Goal: Use online tool/utility: Utilize a website feature to perform a specific function

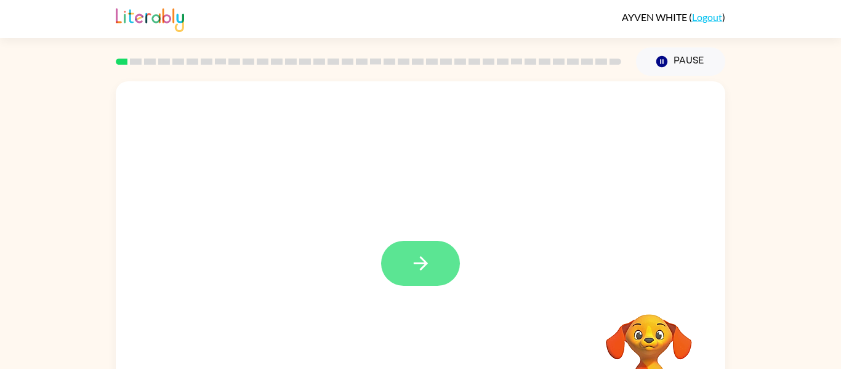
click at [430, 270] on icon "button" at bounding box center [421, 263] width 22 height 22
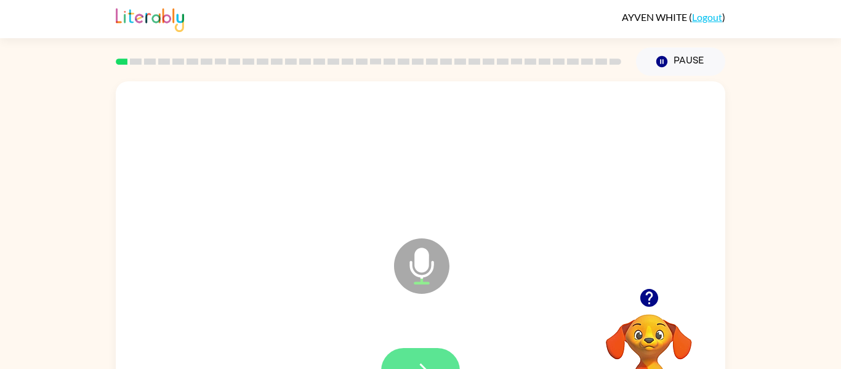
click at [422, 359] on icon "button" at bounding box center [421, 370] width 22 height 22
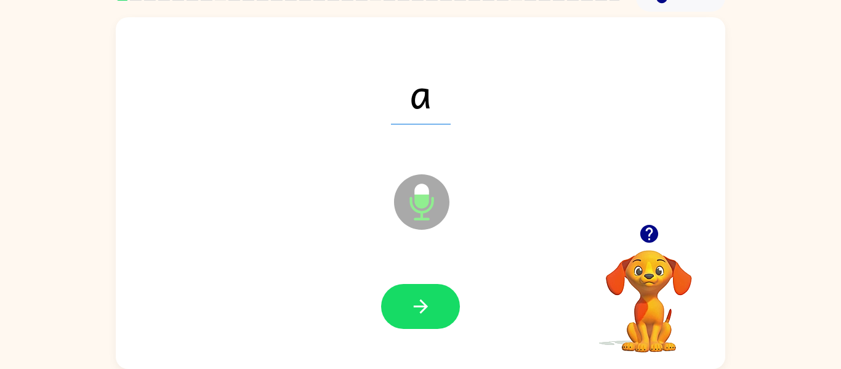
scroll to position [63, 0]
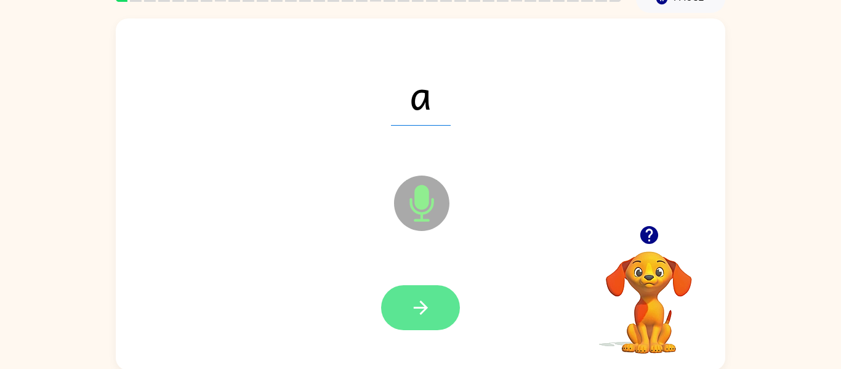
click at [415, 316] on icon "button" at bounding box center [421, 308] width 22 height 22
click at [419, 324] on button "button" at bounding box center [420, 307] width 79 height 45
click at [405, 306] on button "button" at bounding box center [420, 307] width 79 height 45
click at [406, 310] on button "button" at bounding box center [420, 307] width 79 height 45
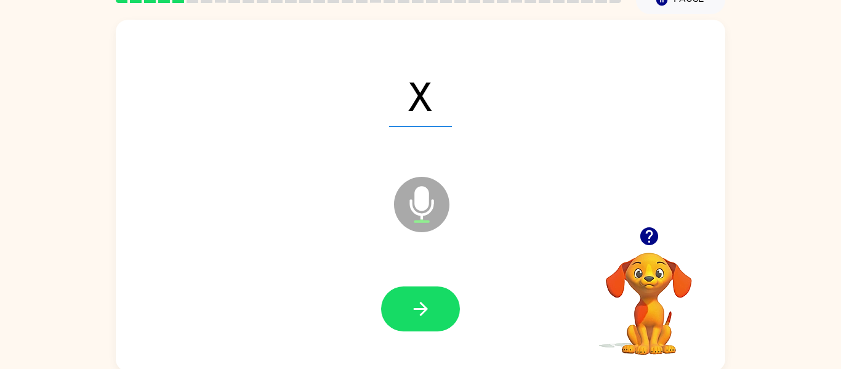
scroll to position [61, 0]
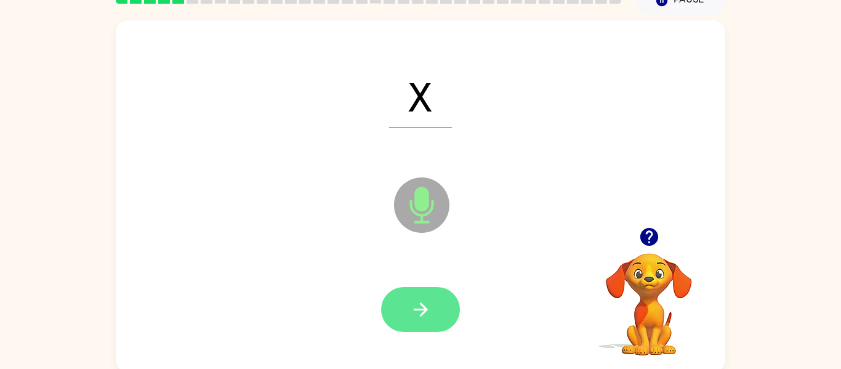
click at [424, 313] on icon "button" at bounding box center [420, 309] width 14 height 14
click at [426, 303] on icon "button" at bounding box center [421, 309] width 22 height 22
click at [412, 321] on button "button" at bounding box center [420, 309] width 79 height 45
click at [431, 305] on button "button" at bounding box center [420, 309] width 79 height 45
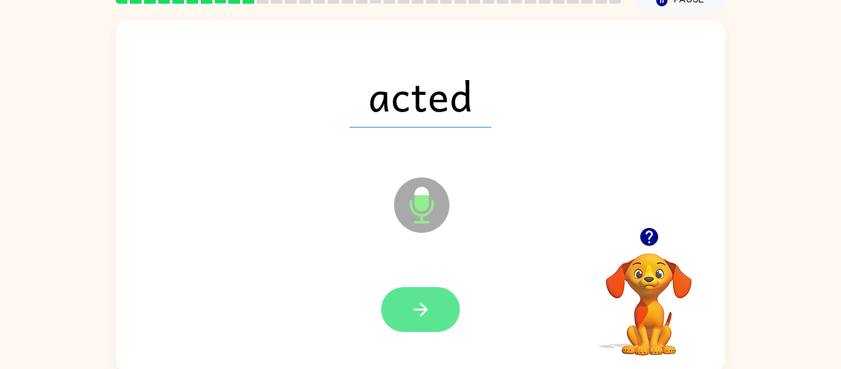
click at [416, 299] on icon "button" at bounding box center [421, 309] width 22 height 22
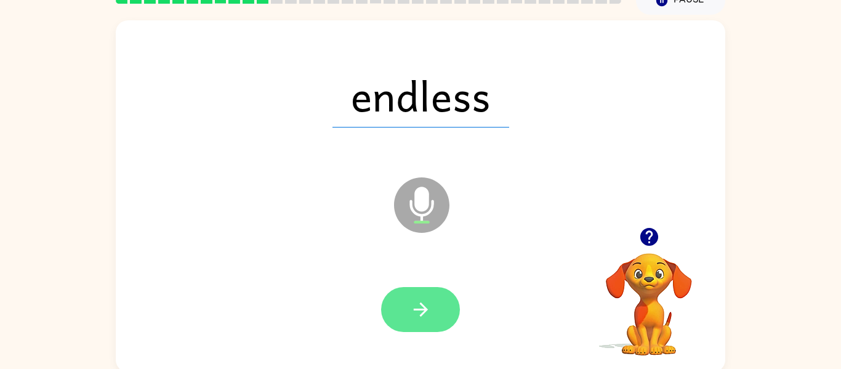
click at [425, 322] on button "button" at bounding box center [420, 309] width 79 height 45
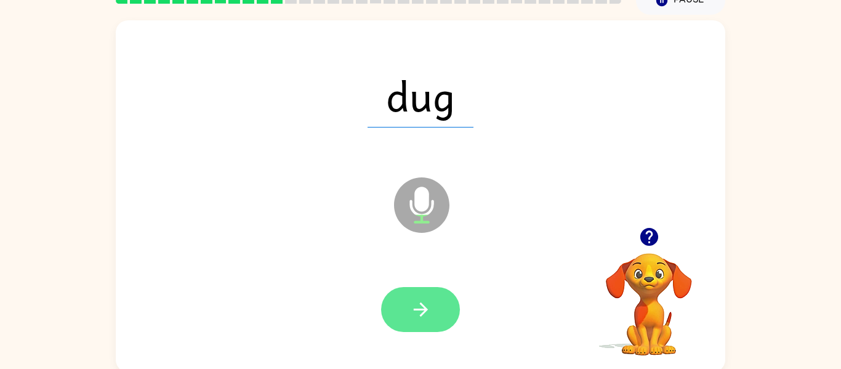
click at [430, 306] on icon "button" at bounding box center [421, 309] width 22 height 22
click at [427, 300] on icon "button" at bounding box center [421, 309] width 22 height 22
click at [417, 316] on icon "button" at bounding box center [421, 309] width 22 height 22
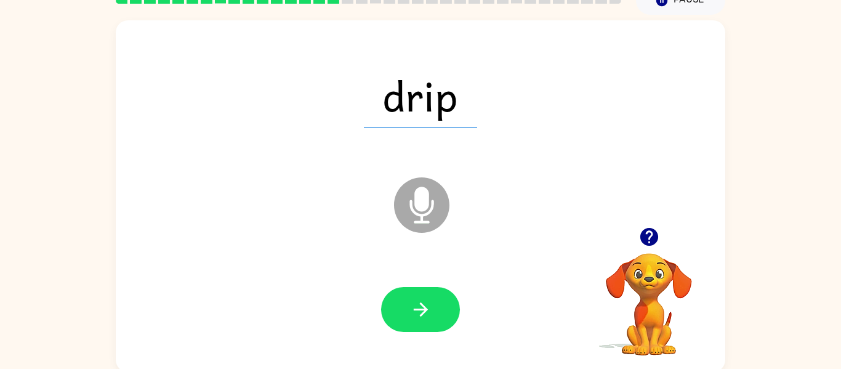
click at [658, 241] on icon "button" at bounding box center [649, 237] width 22 height 22
click at [421, 327] on button "button" at bounding box center [420, 309] width 79 height 45
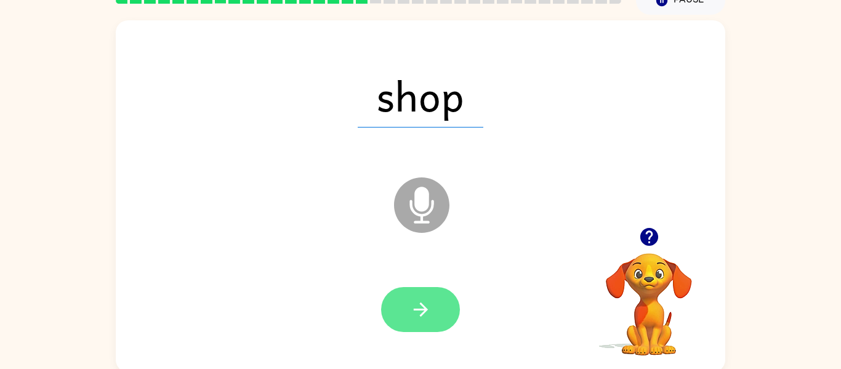
click at [420, 326] on button "button" at bounding box center [420, 309] width 79 height 45
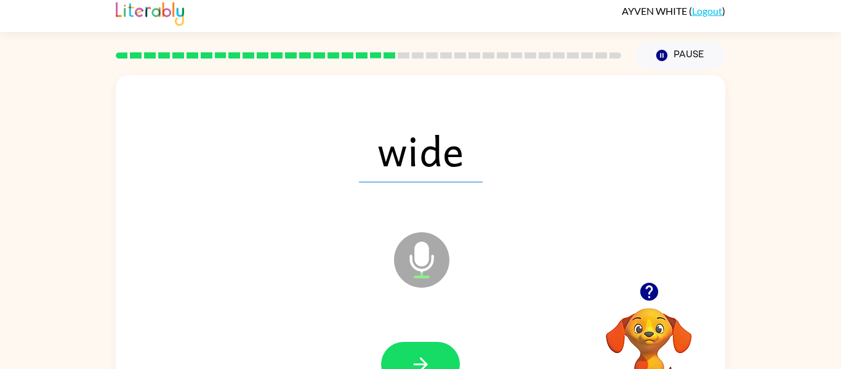
scroll to position [6, 0]
click at [687, 50] on button "Pause Pause" at bounding box center [680, 56] width 89 height 28
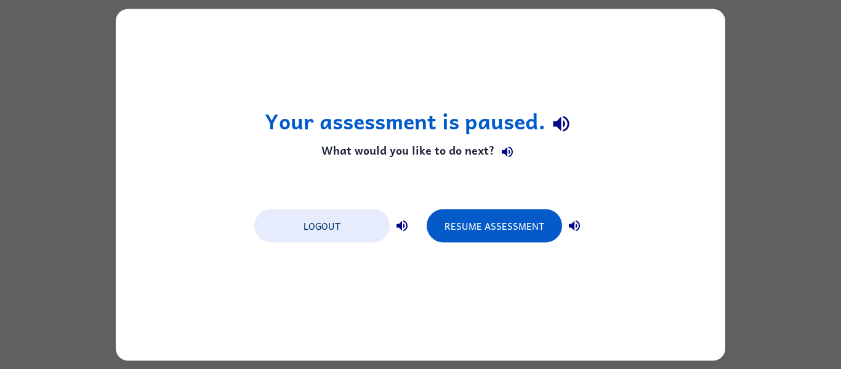
scroll to position [0, 0]
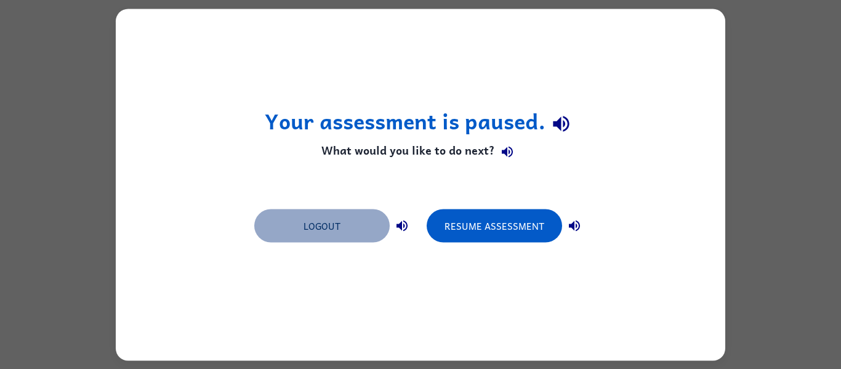
click at [329, 217] on button "Logout" at bounding box center [321, 225] width 135 height 33
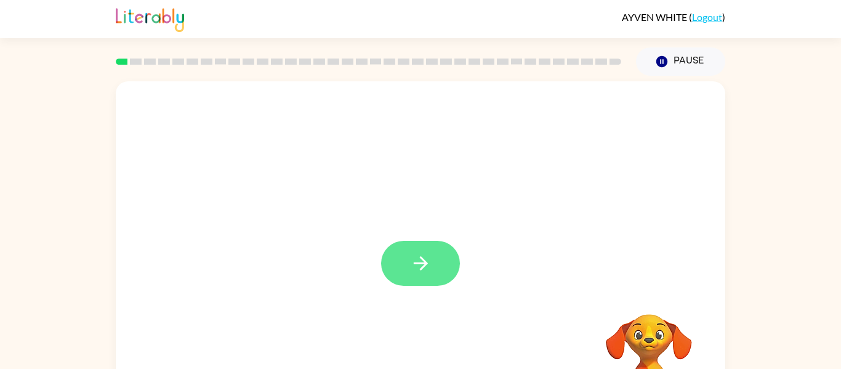
click at [417, 254] on icon "button" at bounding box center [421, 263] width 22 height 22
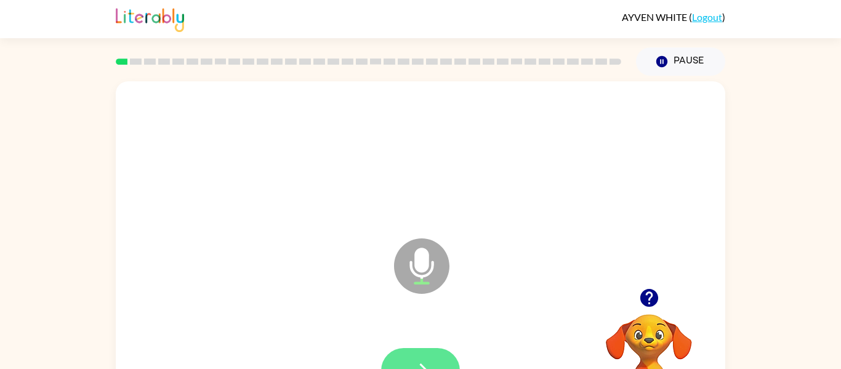
click at [401, 350] on button "button" at bounding box center [420, 370] width 79 height 45
click at [434, 357] on button "button" at bounding box center [420, 370] width 79 height 45
click at [420, 359] on icon "button" at bounding box center [421, 370] width 22 height 22
click at [429, 354] on button "button" at bounding box center [420, 370] width 79 height 45
click at [413, 354] on button "button" at bounding box center [420, 370] width 79 height 45
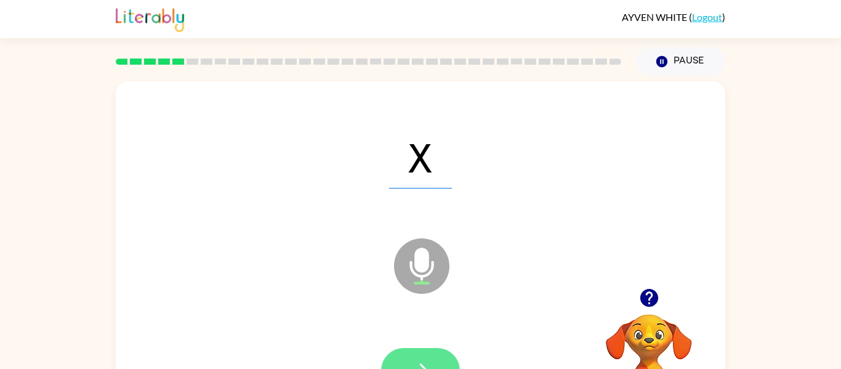
click at [422, 354] on button "button" at bounding box center [420, 370] width 79 height 45
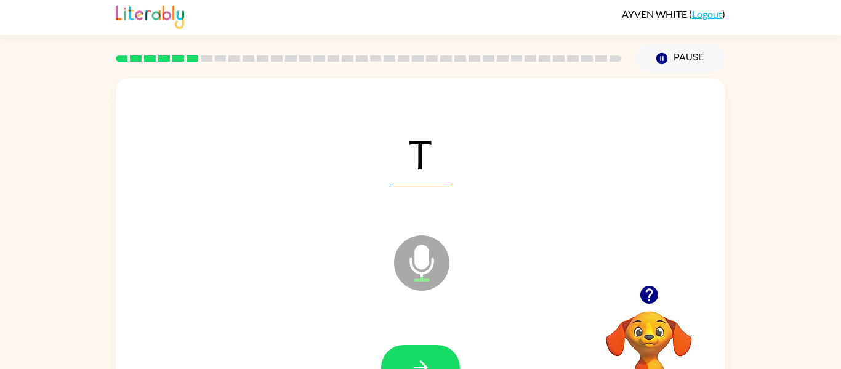
scroll to position [4, 0]
click at [426, 356] on icon "button" at bounding box center [421, 367] width 22 height 22
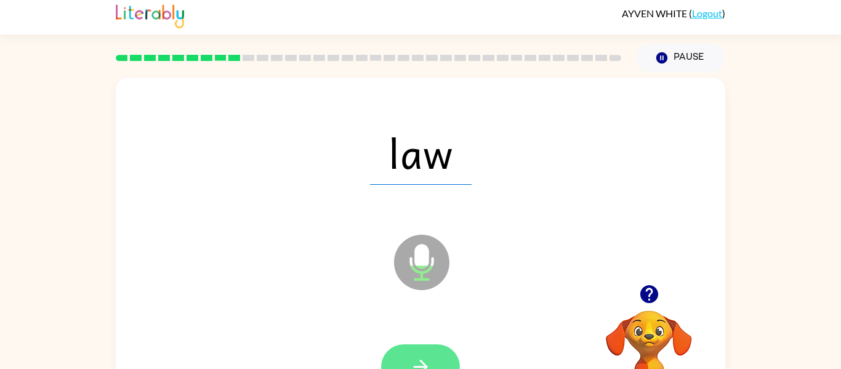
click at [417, 349] on button "button" at bounding box center [420, 366] width 79 height 45
click at [412, 346] on button "button" at bounding box center [420, 366] width 79 height 45
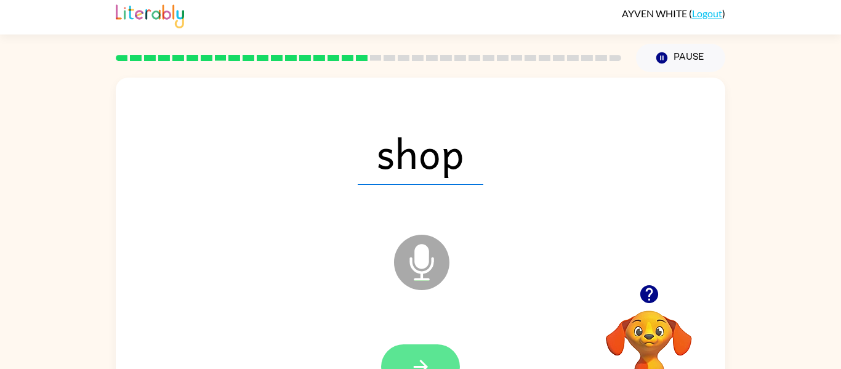
click at [415, 356] on icon "button" at bounding box center [421, 367] width 22 height 22
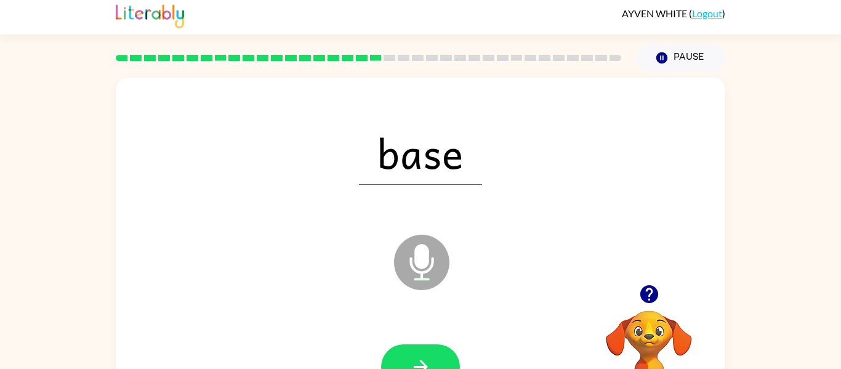
scroll to position [0, 0]
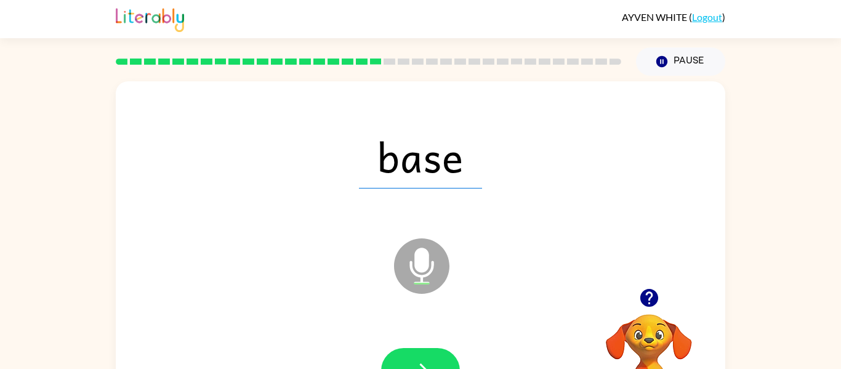
click at [640, 293] on icon "button" at bounding box center [649, 298] width 22 height 22
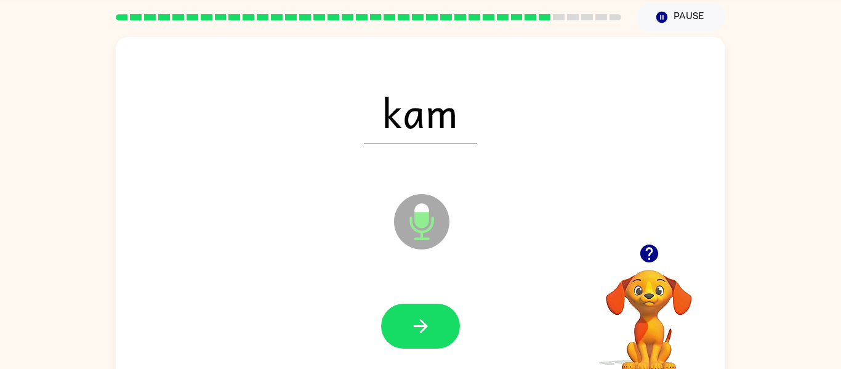
scroll to position [44, 0]
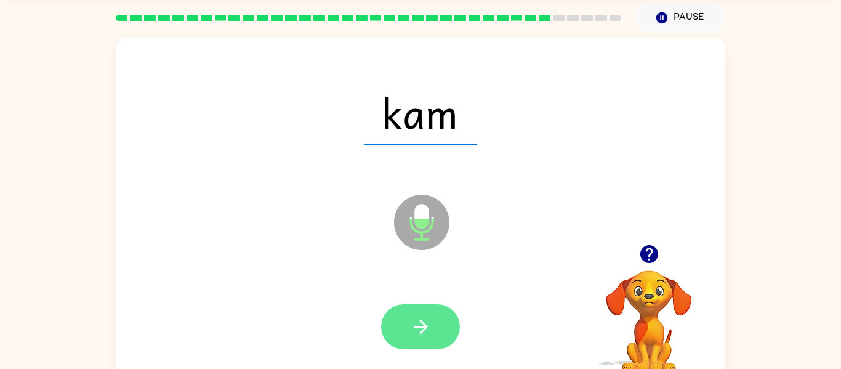
click at [427, 330] on icon "button" at bounding box center [421, 327] width 22 height 22
click at [447, 306] on button "button" at bounding box center [420, 326] width 79 height 45
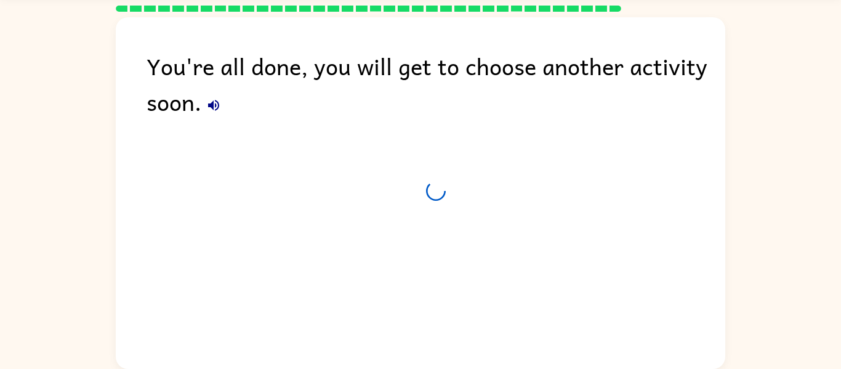
scroll to position [42, 0]
